Goal: Information Seeking & Learning: Learn about a topic

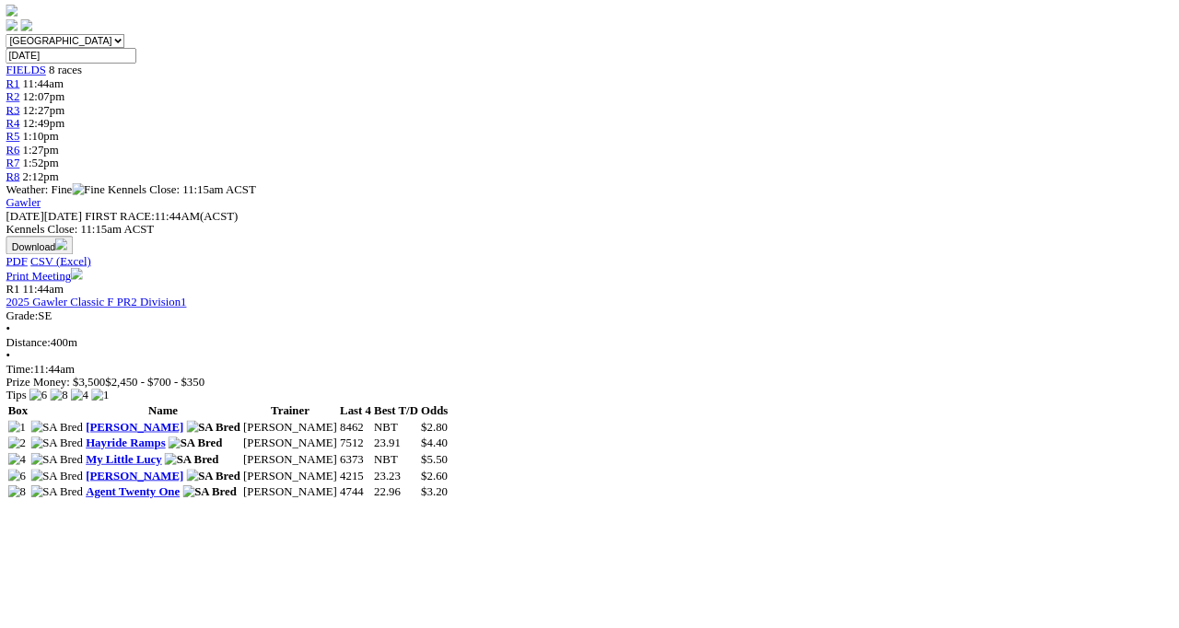
scroll to position [559, 0]
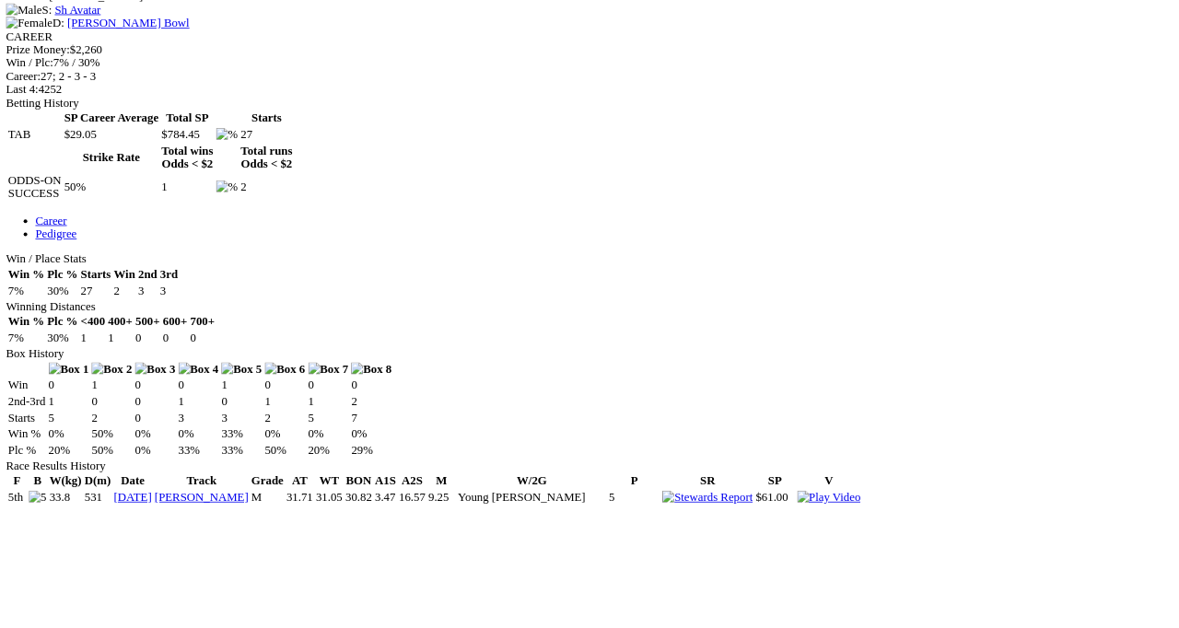
scroll to position [815, 0]
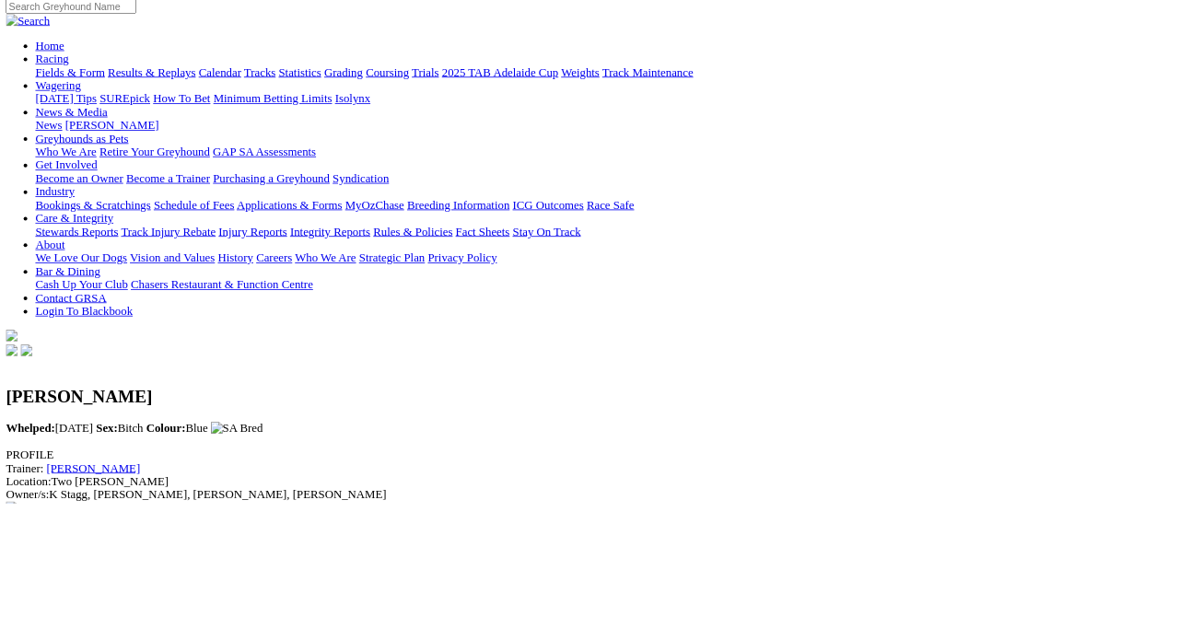
scroll to position [153, 0]
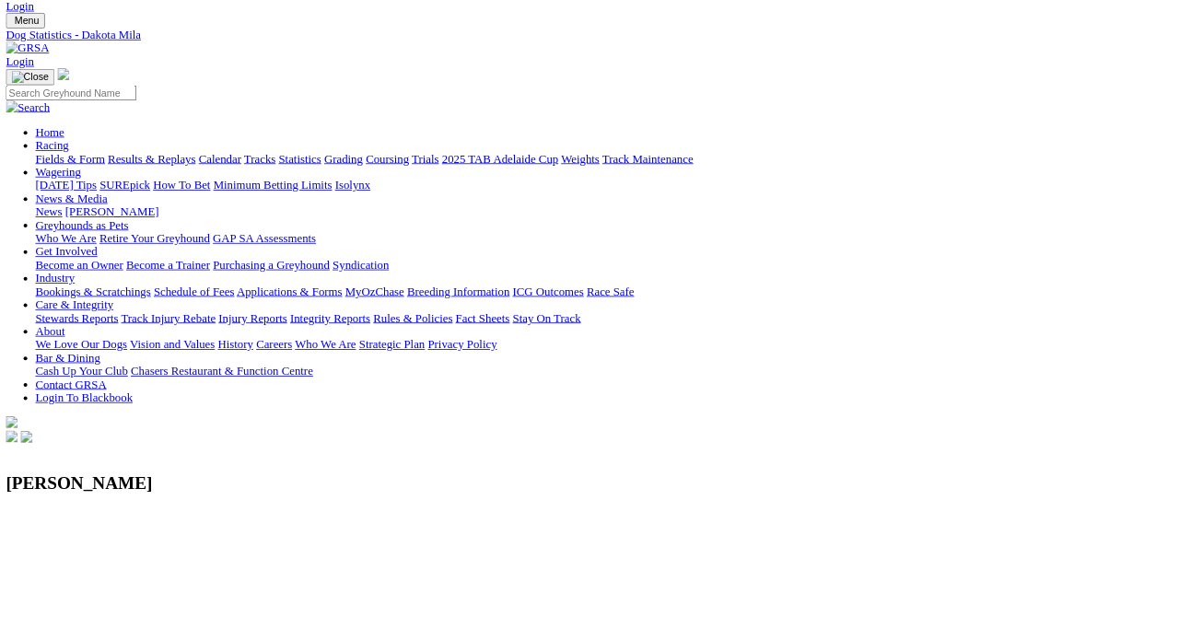
scroll to position [44, 0]
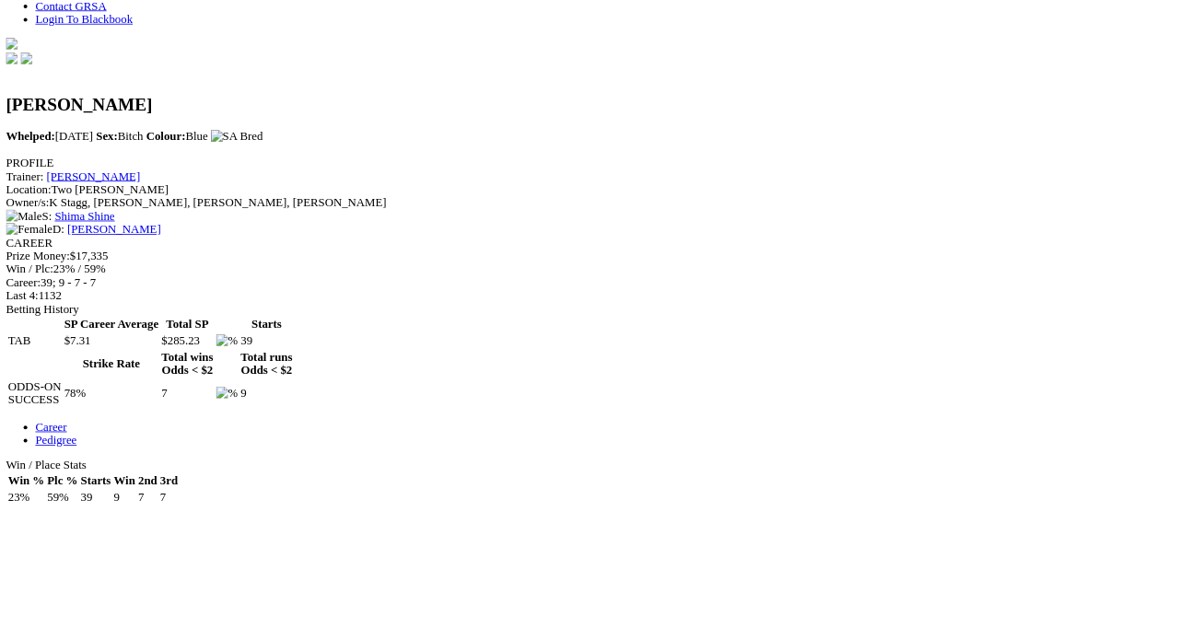
scroll to position [519, 0]
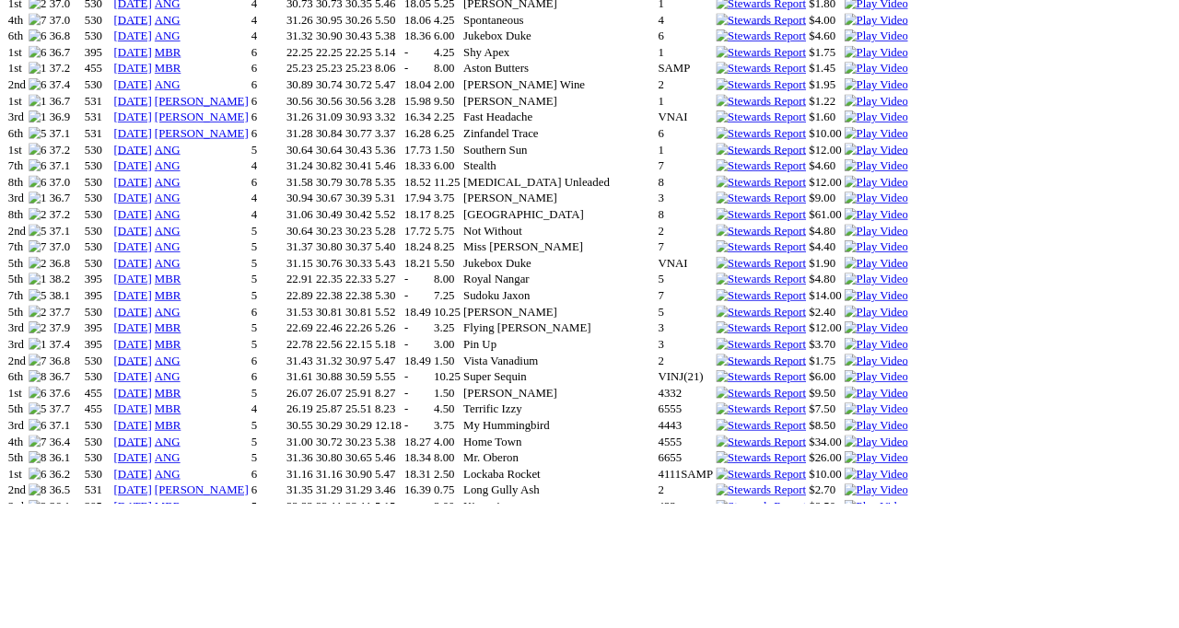
scroll to position [1701, 0]
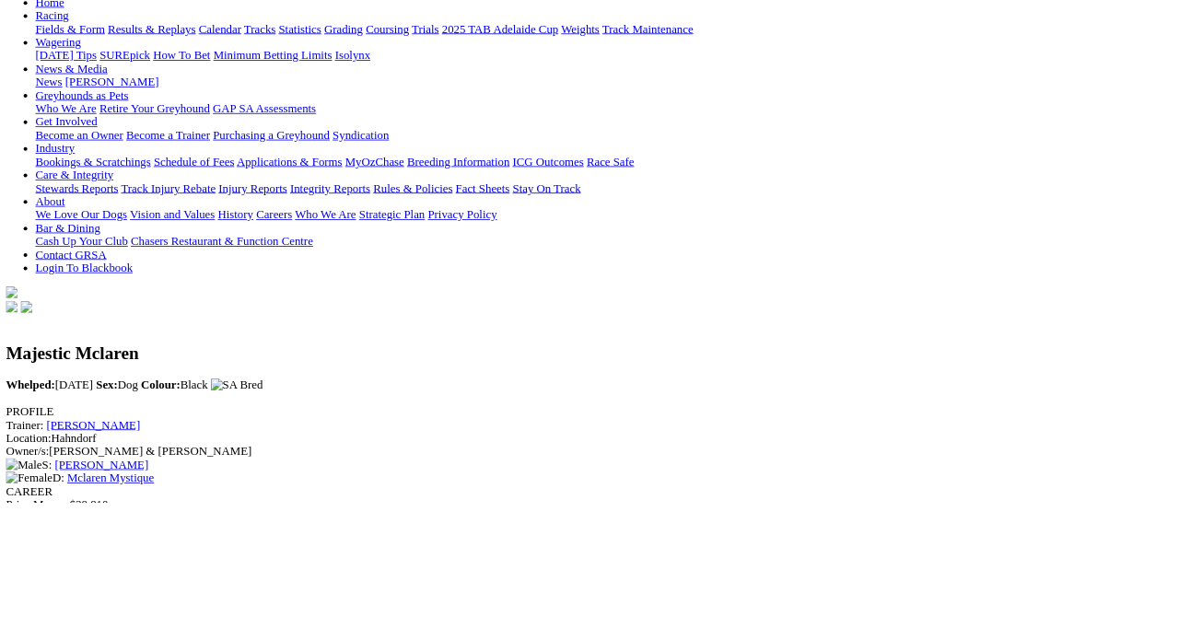
scroll to position [206, 0]
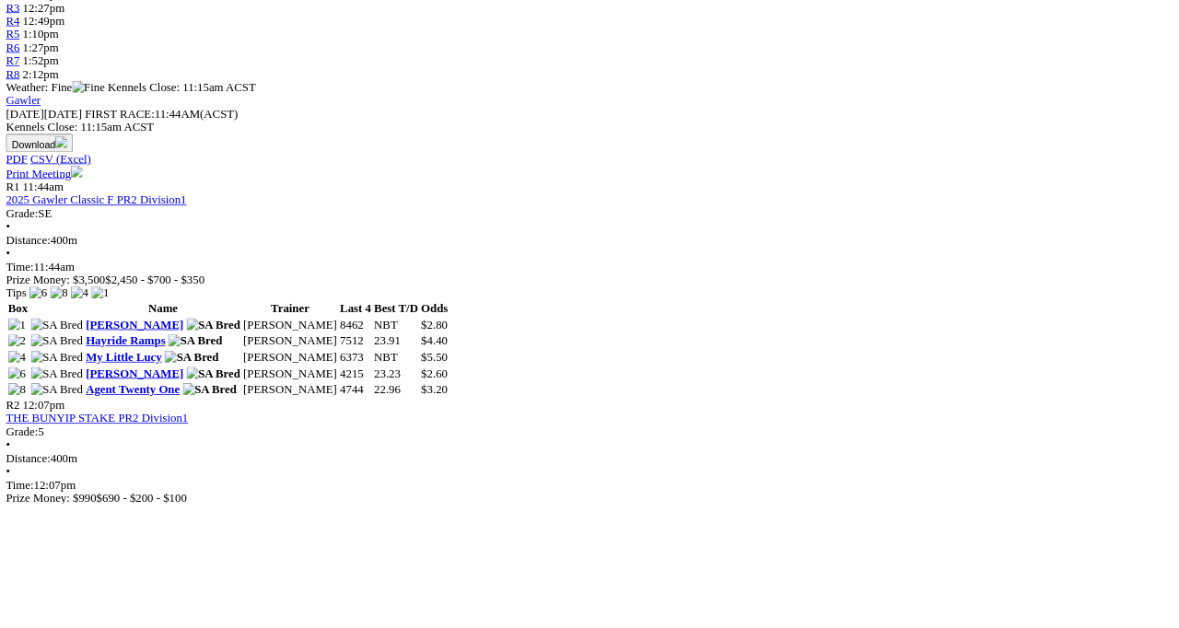
scroll to position [682, 0]
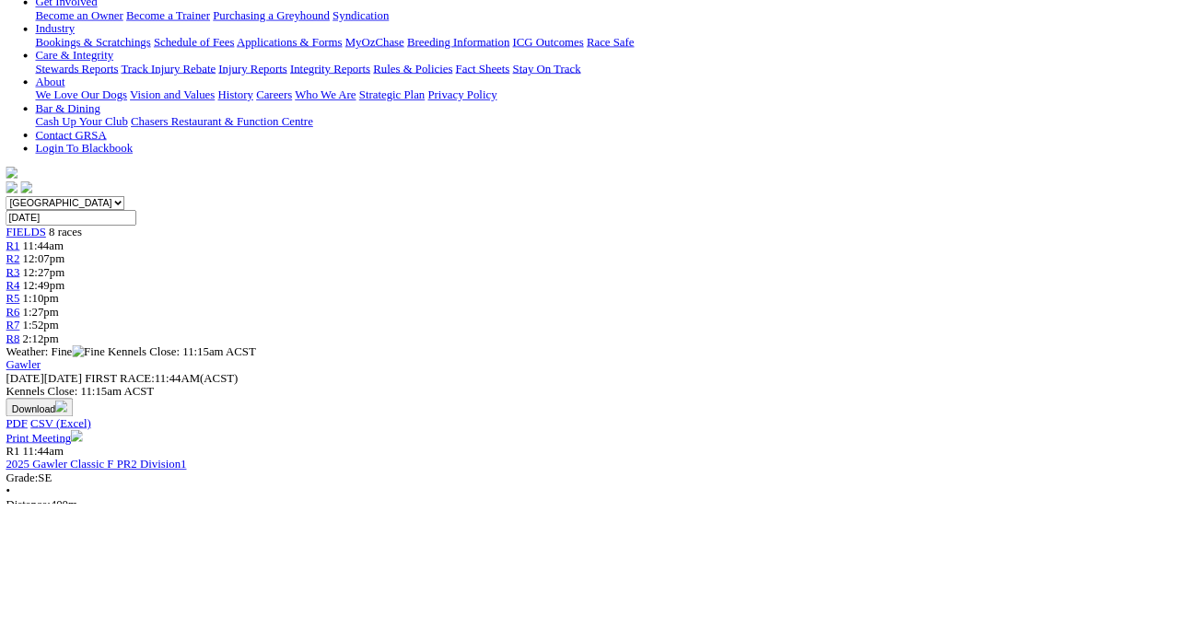
scroll to position [464, 0]
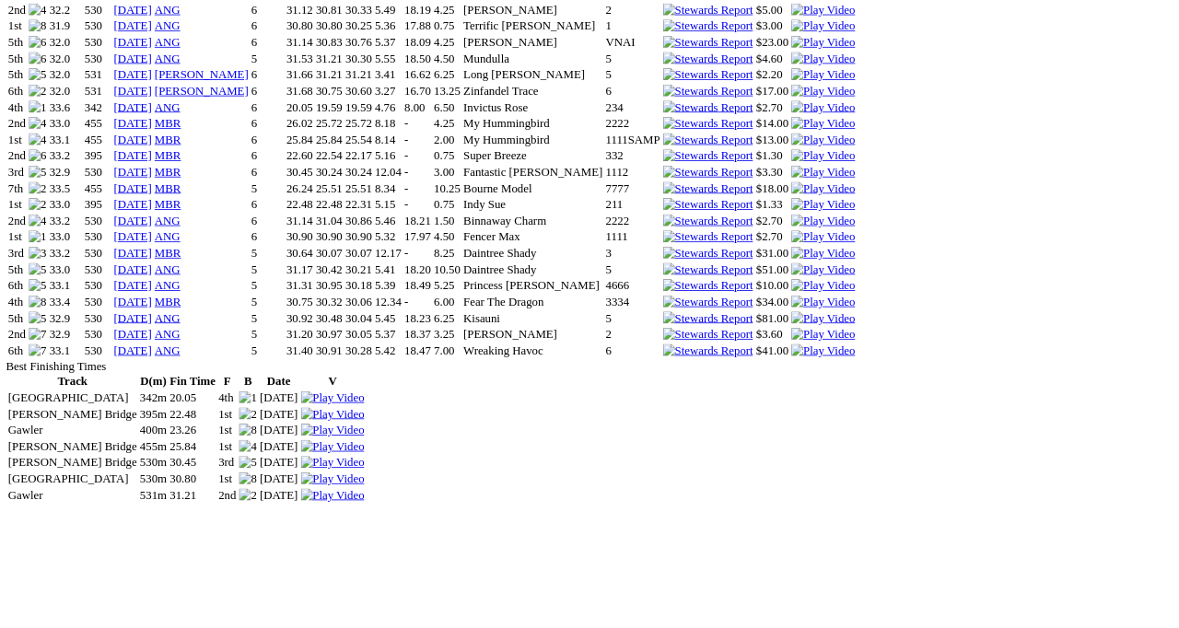
scroll to position [1699, 0]
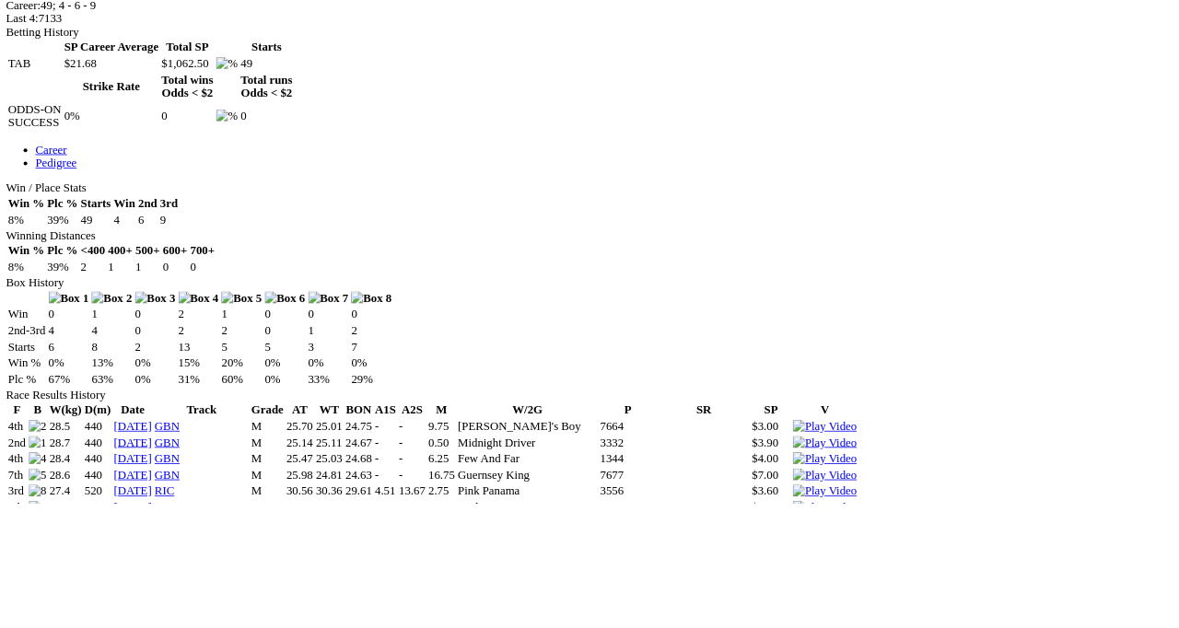
scroll to position [897, 0]
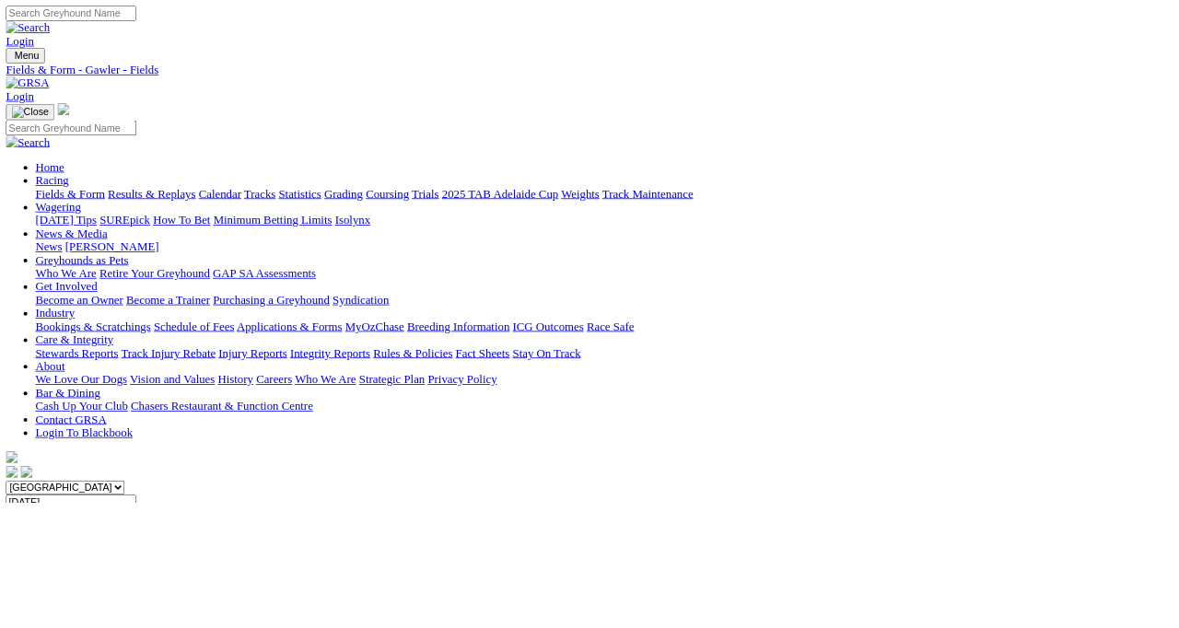
click at [301, 234] on link "Calendar" at bounding box center [274, 242] width 53 height 16
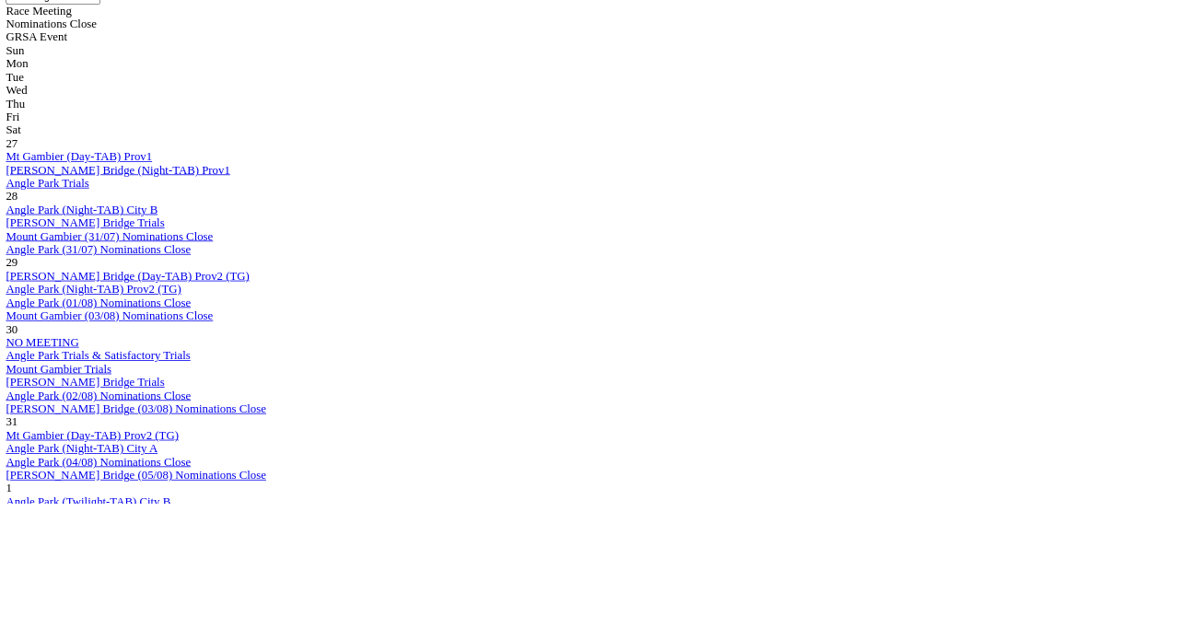
scroll to position [854, 0]
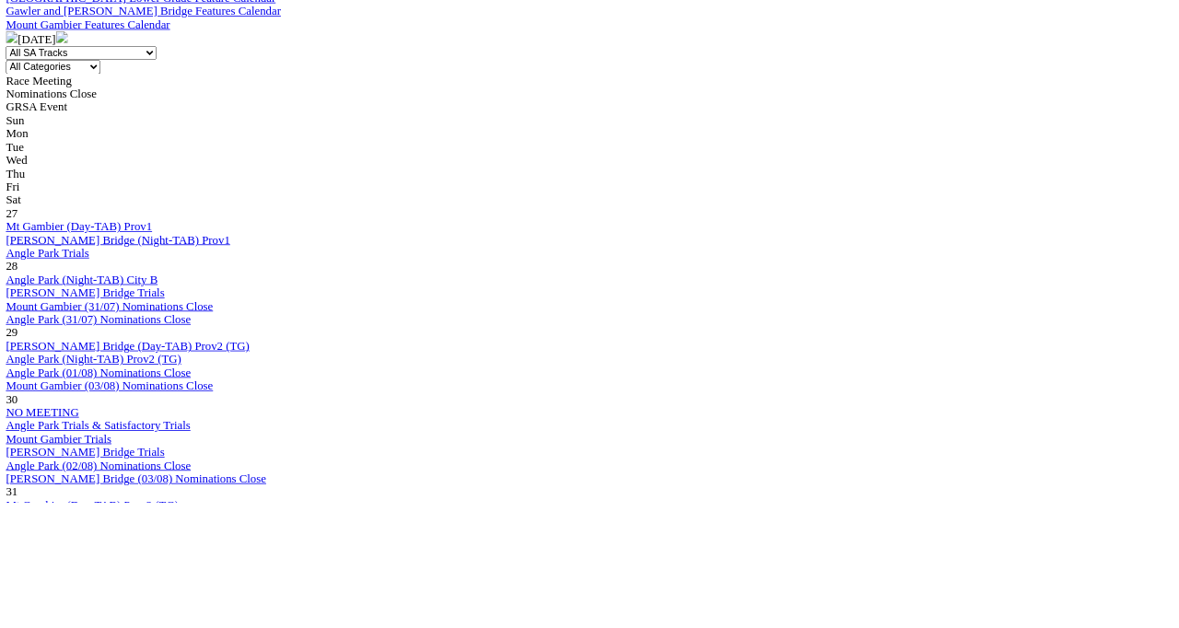
scroll to position [764, 0]
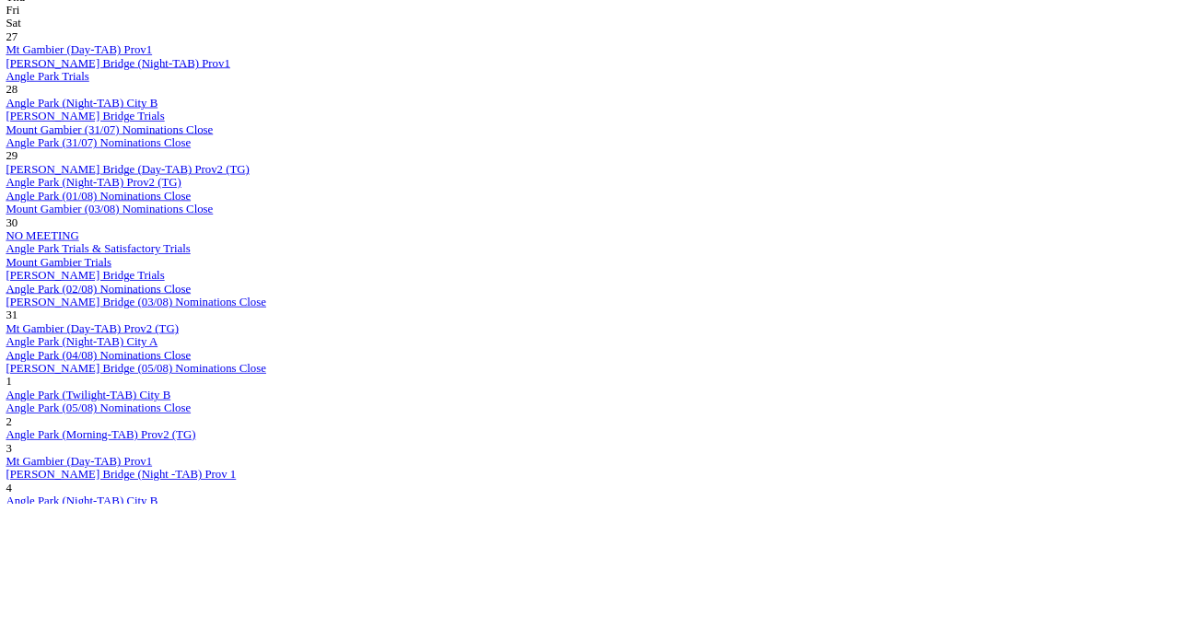
scroll to position [999, 0]
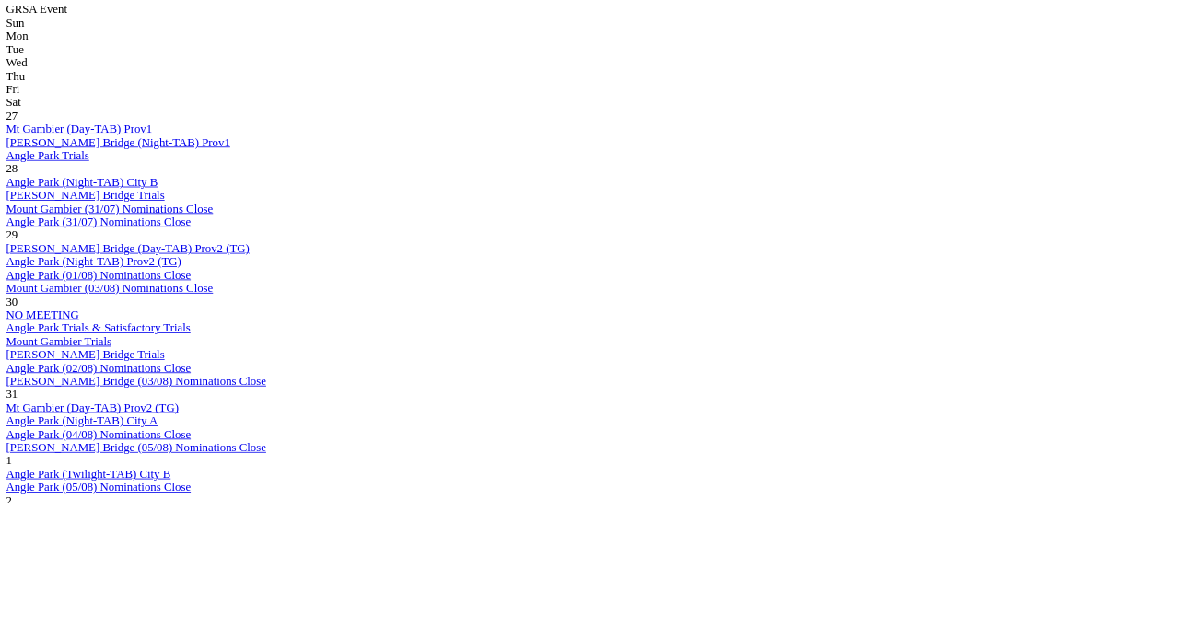
scroll to position [995, 0]
